Goal: Use online tool/utility: Utilize a website feature to perform a specific function

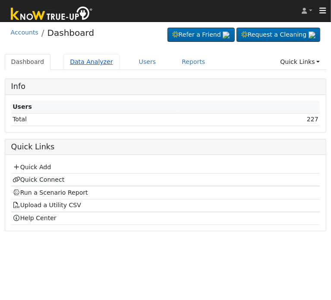
click at [80, 65] on link "Data Analyzer" at bounding box center [91, 62] width 56 height 16
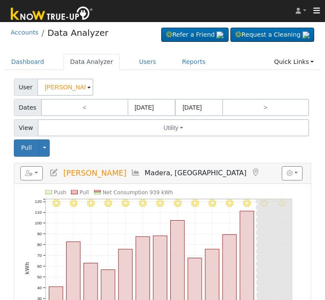
click at [58, 92] on input "Heather Wheeler" at bounding box center [65, 87] width 56 height 17
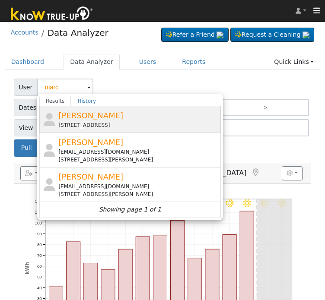
click at [73, 125] on div "[STREET_ADDRESS]" at bounding box center [138, 125] width 160 height 8
type input "[PERSON_NAME]"
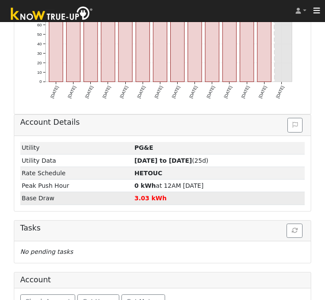
scroll to position [278, 0]
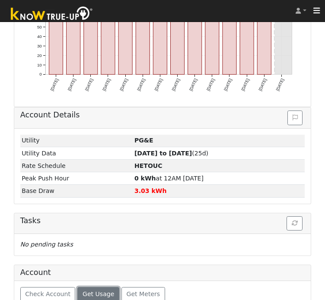
click at [95, 291] on span "Get Usage" at bounding box center [98, 294] width 32 height 7
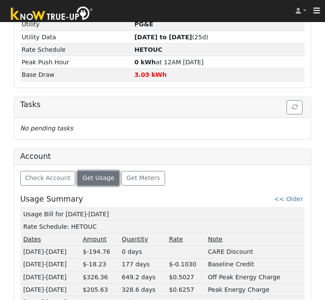
scroll to position [406, 0]
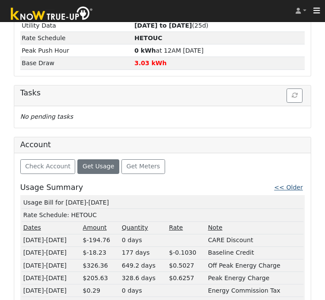
click at [290, 184] on link "<< Older" at bounding box center [288, 187] width 29 height 7
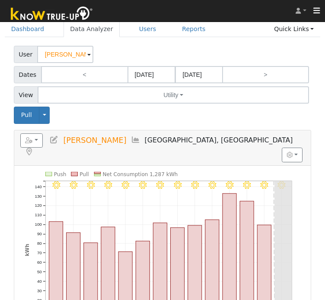
scroll to position [0, 0]
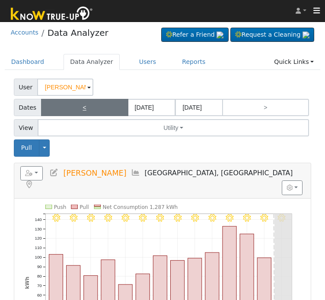
click at [97, 110] on link "<" at bounding box center [84, 107] width 87 height 17
type input "07/31/2025"
type input "08/13/2025"
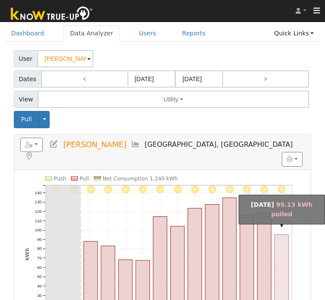
scroll to position [27, 0]
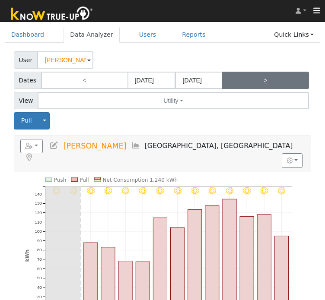
click at [264, 85] on link ">" at bounding box center [265, 80] width 87 height 17
type input "08/14/2025"
type input "08/27/2025"
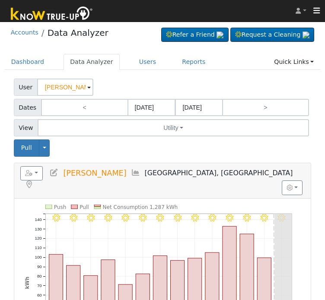
scroll to position [302, 0]
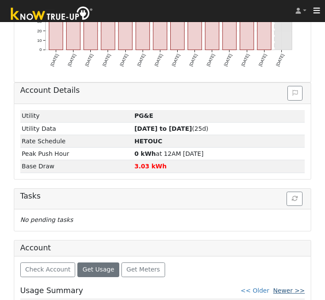
click at [290, 287] on link "Newer >>" at bounding box center [289, 290] width 32 height 7
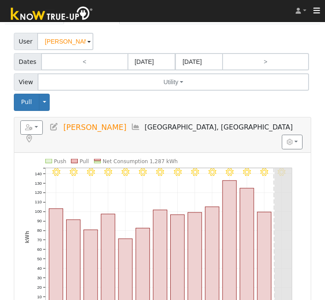
scroll to position [0, 0]
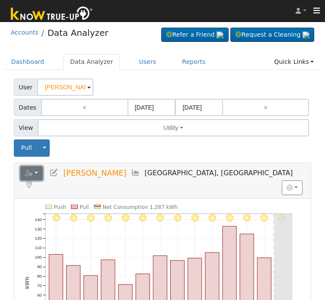
click at [32, 175] on icon "button" at bounding box center [29, 173] width 8 height 6
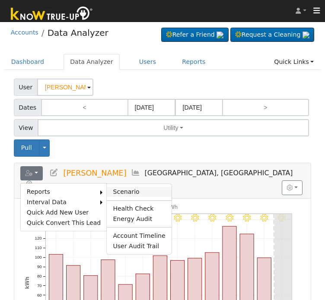
click at [110, 187] on link "Scenario" at bounding box center [139, 192] width 64 height 10
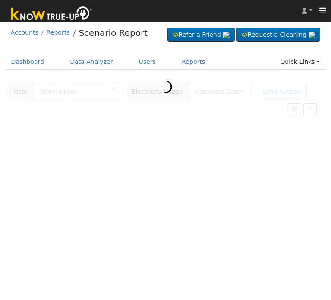
type input "[PERSON_NAME]"
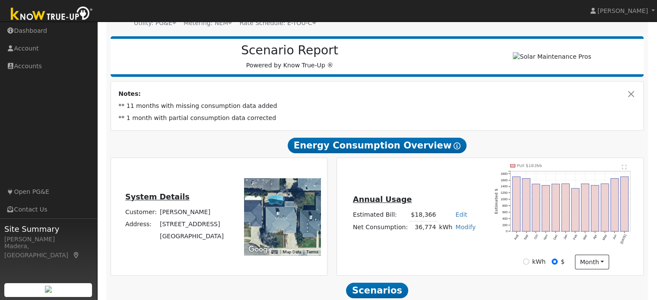
scroll to position [178, 0]
